Goal: Information Seeking & Learning: Learn about a topic

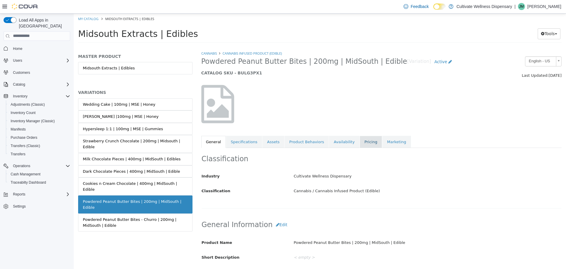
click at [360, 141] on link "Pricing" at bounding box center [371, 141] width 22 height 12
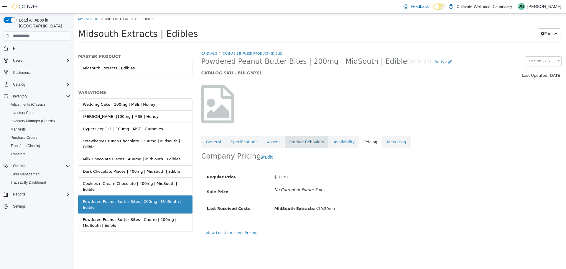
click at [291, 143] on link "Product Behaviors" at bounding box center [307, 141] width 44 height 12
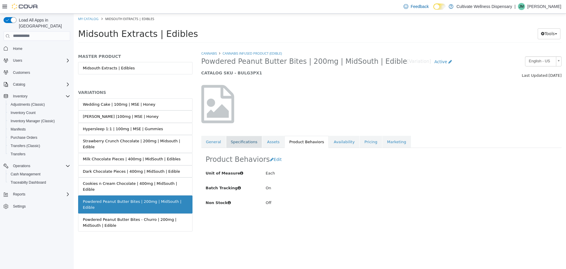
click at [230, 139] on link "Specifications" at bounding box center [244, 141] width 36 height 12
